Goal: Find specific page/section: Find specific page/section

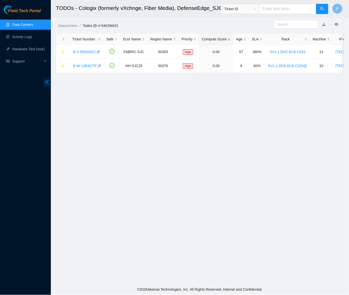
click at [44, 82] on icon "double-left" at bounding box center [46, 82] width 5 height 5
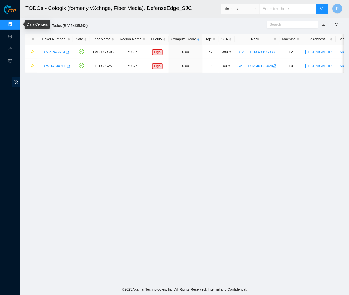
click at [10, 19] on ul "Data Centers Activity Logs Hardware Test (isok) Support" at bounding box center [10, 43] width 20 height 49
click at [15, 23] on link "Data Centers" at bounding box center [25, 25] width 21 height 4
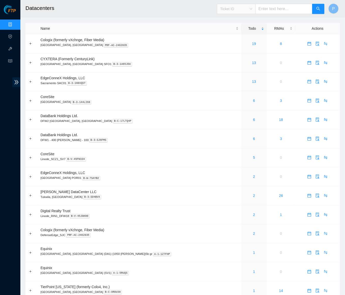
click at [238, 11] on span "Ticket ID" at bounding box center [236, 9] width 32 height 8
click at [236, 55] on div "Tracking Number" at bounding box center [236, 59] width 38 height 8
click at [232, 2] on span "Tracking Number Tracking Number" at bounding box center [271, 7] width 108 height 13
click at [232, 10] on span "Tracking Number" at bounding box center [236, 9] width 32 height 8
click at [232, 49] on div "Serial Number" at bounding box center [236, 51] width 32 height 6
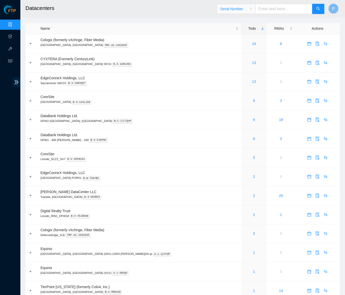
click at [285, 9] on input "text" at bounding box center [283, 9] width 57 height 10
paste input "SV1.1.DH3.40.A.C011"
click at [240, 12] on span "Serial Number" at bounding box center [236, 9] width 32 height 8
type input "SV1.1.DH3.40.A.C011"
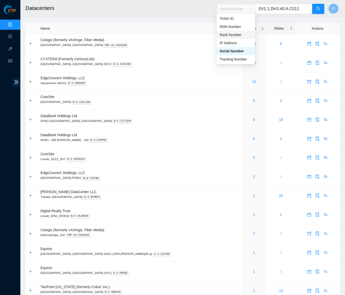
drag, startPoint x: 242, startPoint y: 34, endPoint x: 259, endPoint y: 25, distance: 19.7
click at [242, 34] on div "Rack Number" at bounding box center [236, 35] width 32 height 6
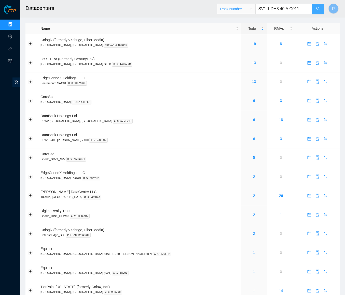
click at [317, 9] on icon "search" at bounding box center [318, 9] width 4 height 4
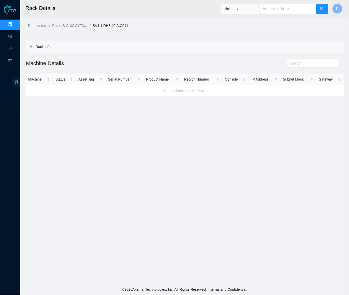
click at [111, 42] on div "Rack Info" at bounding box center [184, 47] width 319 height 12
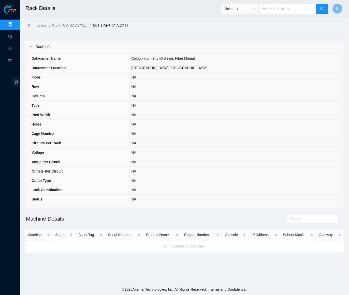
click at [111, 44] on div "Rack Info" at bounding box center [184, 47] width 319 height 12
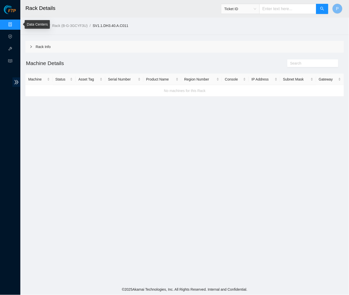
click at [15, 23] on link "Data Centers" at bounding box center [25, 25] width 21 height 4
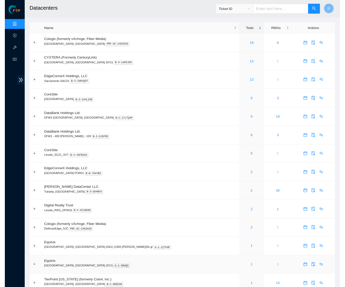
scroll to position [5, 0]
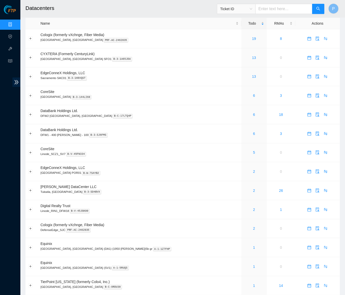
click at [250, 10] on span "Ticket ID" at bounding box center [236, 9] width 32 height 8
click at [290, 9] on input "text" at bounding box center [283, 9] width 57 height 10
paste input "CL-AR13"
click at [222, 10] on span "Ticket ID" at bounding box center [236, 9] width 32 height 8
type input "CL-AR13"
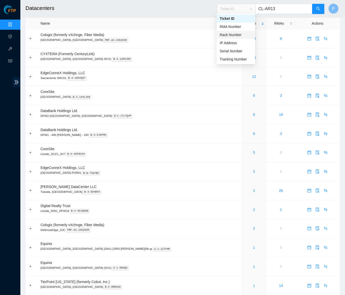
click at [230, 33] on div "Rack Number" at bounding box center [236, 35] width 32 height 6
click at [165, 101] on td "CoreSite Santa Clara, CA SV4 B-3-144LI68" at bounding box center [140, 95] width 204 height 19
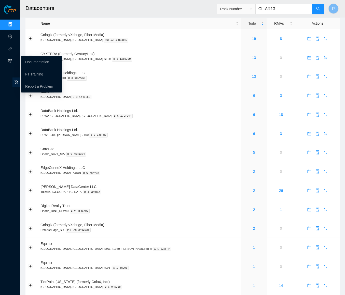
click at [11, 61] on icon "read" at bounding box center [10, 61] width 4 height 4
click at [38, 63] on link "Documentation" at bounding box center [37, 62] width 24 height 4
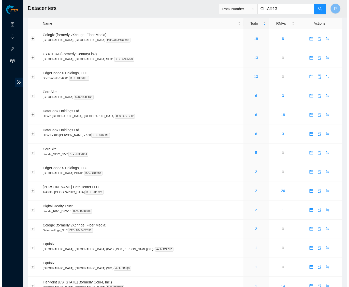
scroll to position [0, 0]
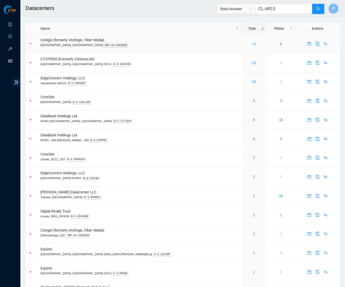
click at [252, 43] on link "19" at bounding box center [254, 44] width 4 height 4
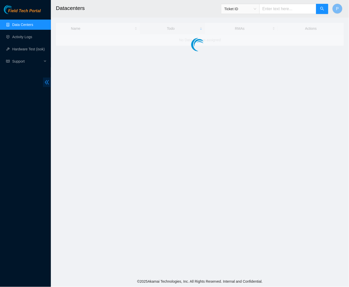
click at [49, 84] on icon "double-left" at bounding box center [46, 82] width 5 height 5
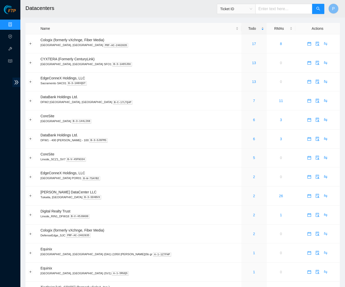
click at [251, 11] on span "Ticket ID" at bounding box center [236, 9] width 32 height 8
click at [234, 36] on div "Rack Number" at bounding box center [236, 35] width 32 height 6
click at [263, 11] on input "text" at bounding box center [283, 9] width 57 height 10
paste input "CL-AR21"
type input "CL-AR21"
